Goal: Understand process/instructions: Learn how to perform a task or action

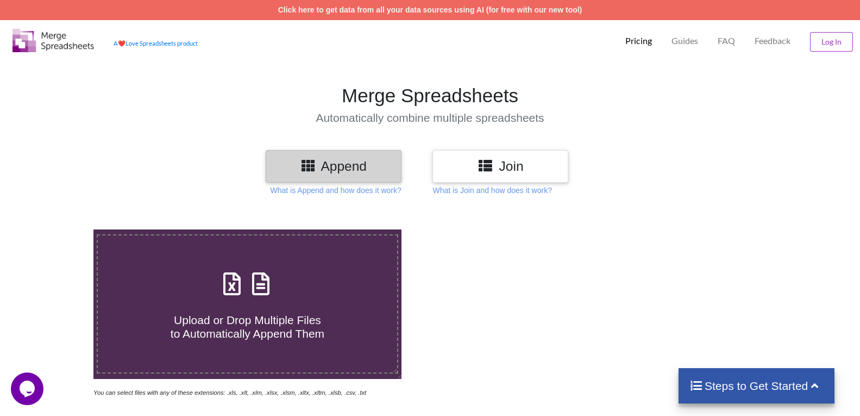
click at [323, 165] on h3 "Append" at bounding box center [334, 166] width 120 height 16
click at [764, 385] on h4 "Steps to Get Started" at bounding box center [757, 386] width 134 height 14
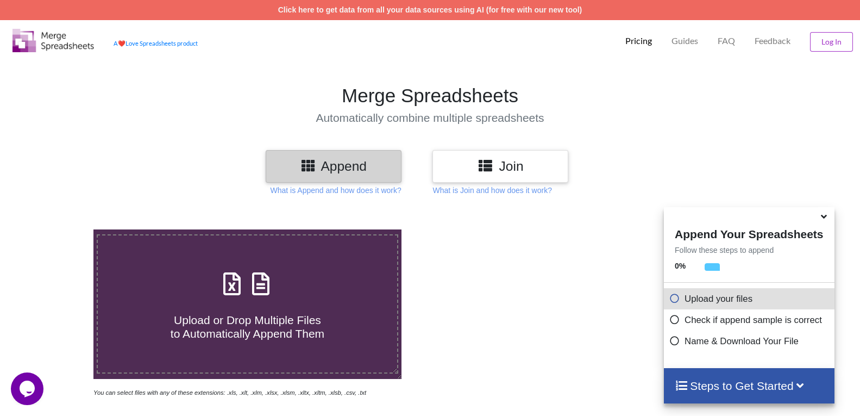
click at [721, 301] on p "Upload your files" at bounding box center [751, 299] width 162 height 14
click at [701, 303] on p "Upload your files" at bounding box center [751, 299] width 162 height 14
click at [701, 340] on p "Name & Download Your File" at bounding box center [751, 341] width 162 height 14
click at [751, 385] on h4 "Steps to Get Started" at bounding box center [749, 386] width 148 height 14
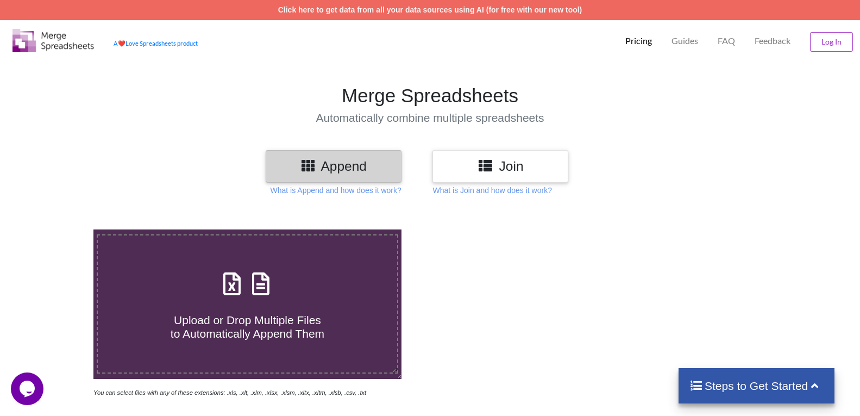
drag, startPoint x: 225, startPoint y: 227, endPoint x: 280, endPoint y: 207, distance: 58.8
click at [226, 226] on div "Upload or Drop Multiple Files to Automatically Append Them You can select files…" at bounding box center [430, 415] width 860 height 416
click at [356, 151] on div "Append" at bounding box center [334, 166] width 136 height 32
click at [340, 190] on p "What is Append and how does it work?" at bounding box center [336, 190] width 131 height 11
